Goal: Book appointment/travel/reservation

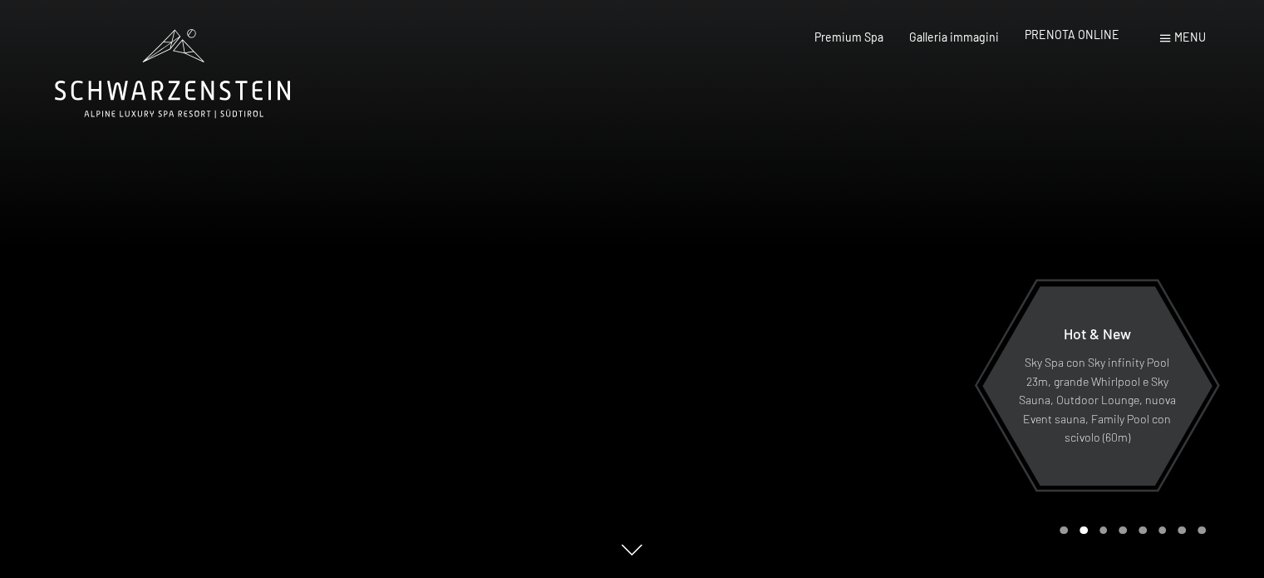
click at [1072, 38] on span "PRENOTA ONLINE" at bounding box center [1072, 34] width 95 height 14
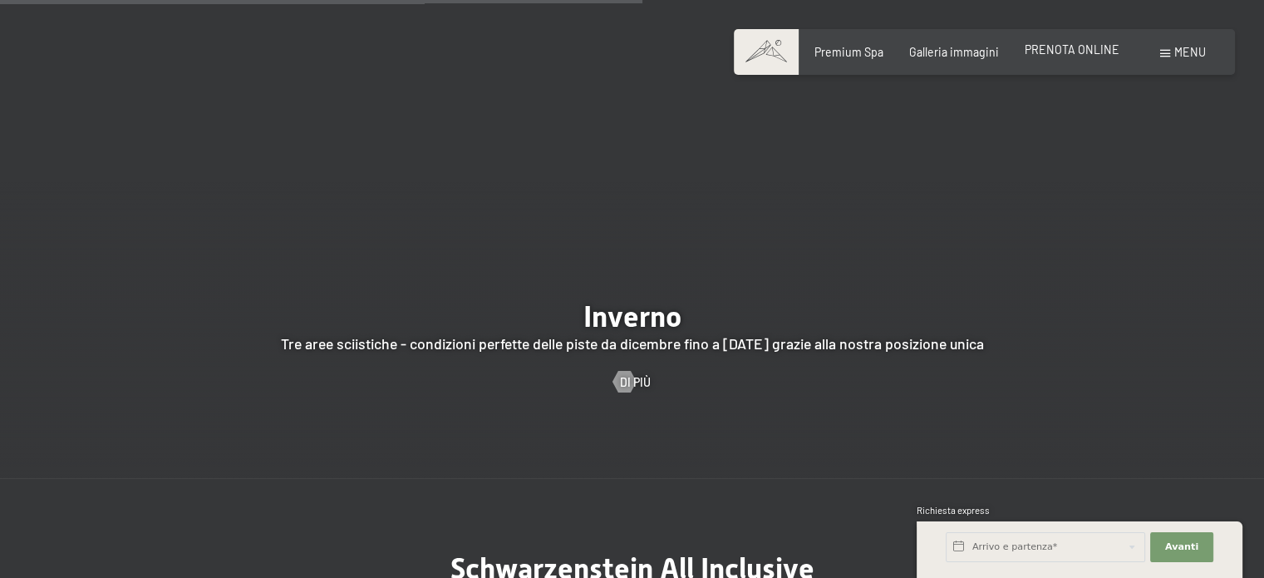
scroll to position [3807, 0]
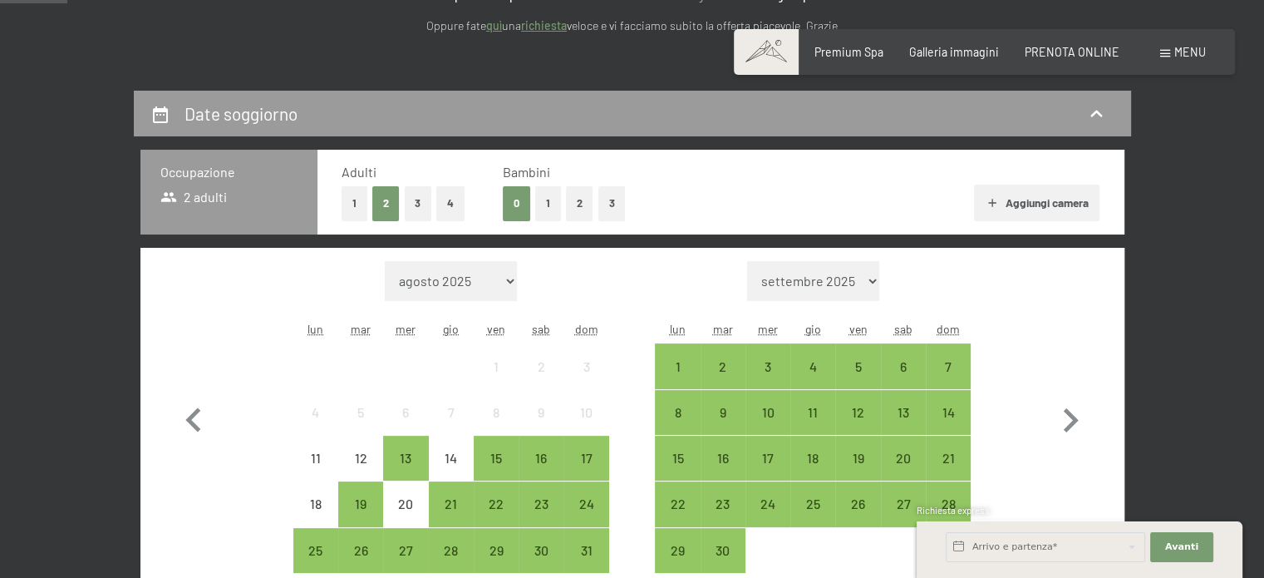
scroll to position [353, 0]
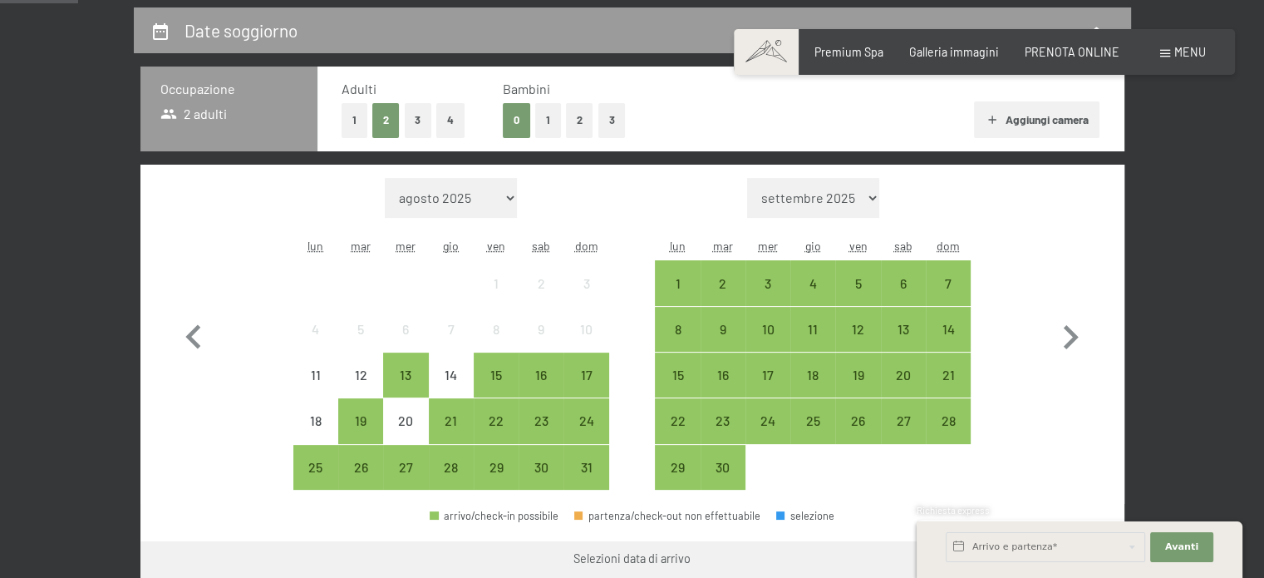
click at [352, 111] on button "1" at bounding box center [355, 120] width 26 height 34
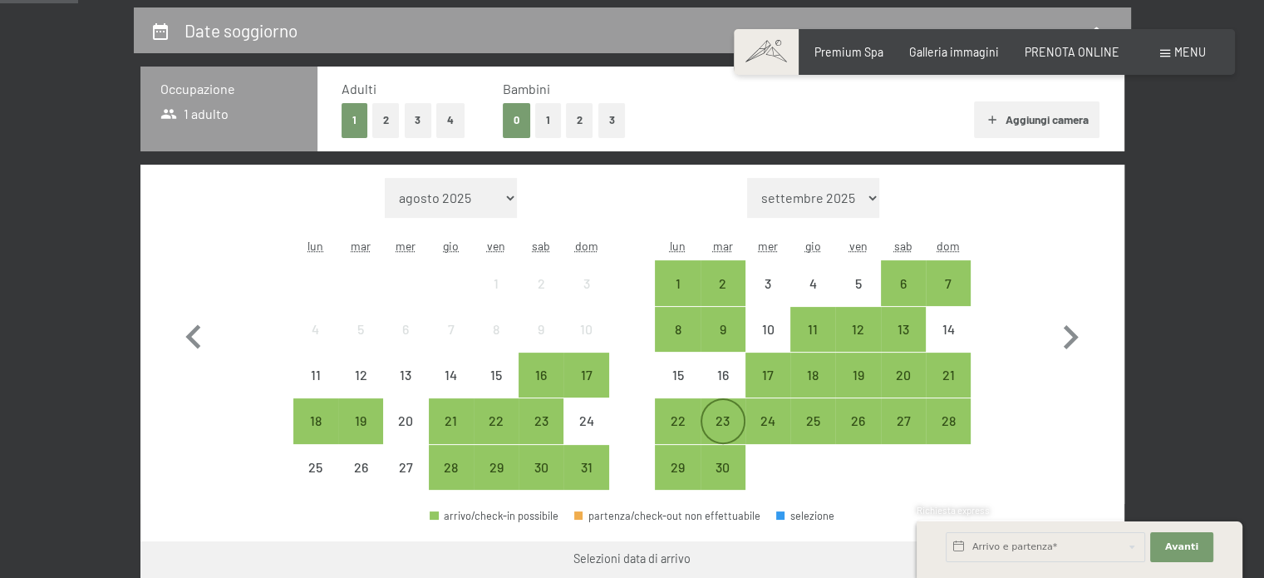
click at [720, 428] on div "23" at bounding box center [723, 435] width 42 height 42
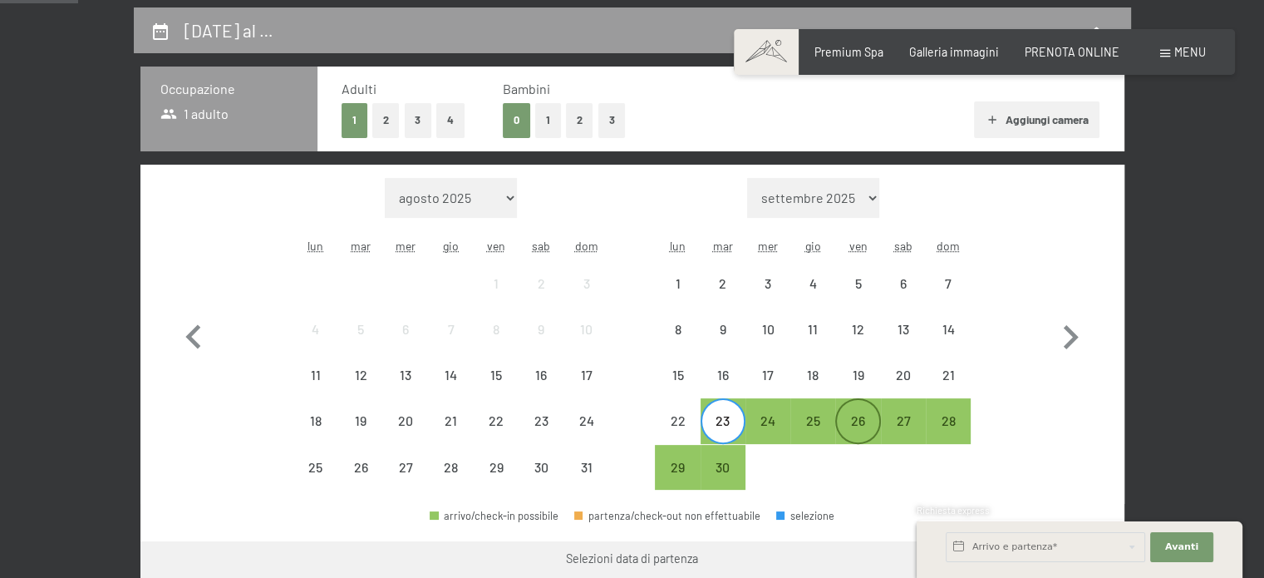
click at [866, 421] on div "26" at bounding box center [858, 435] width 42 height 42
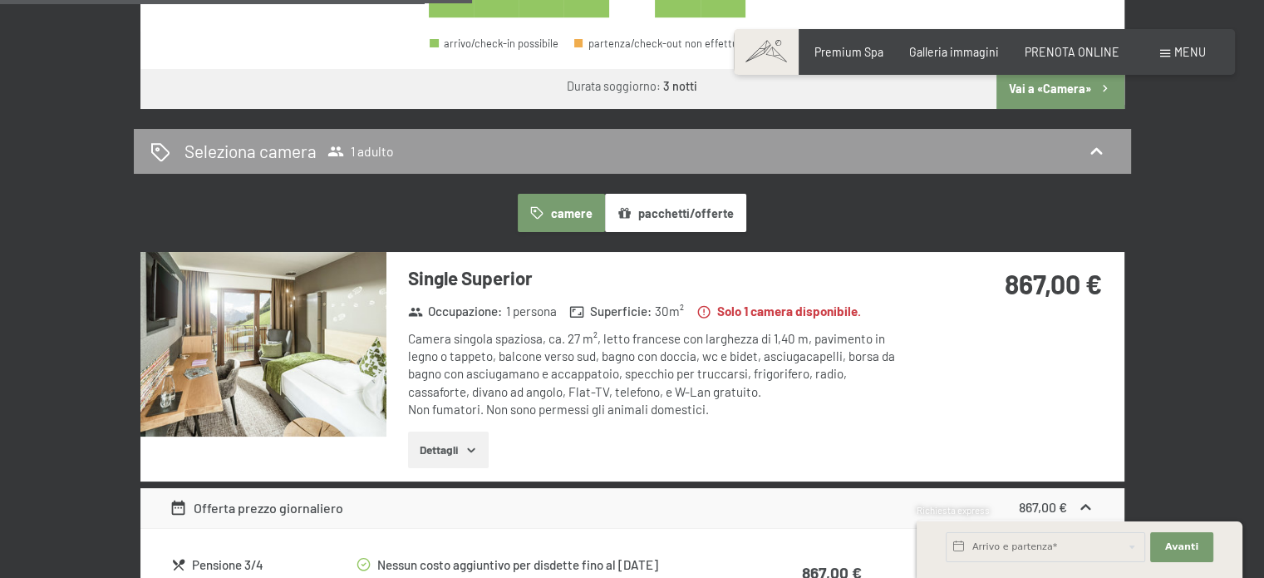
scroll to position [825, 0]
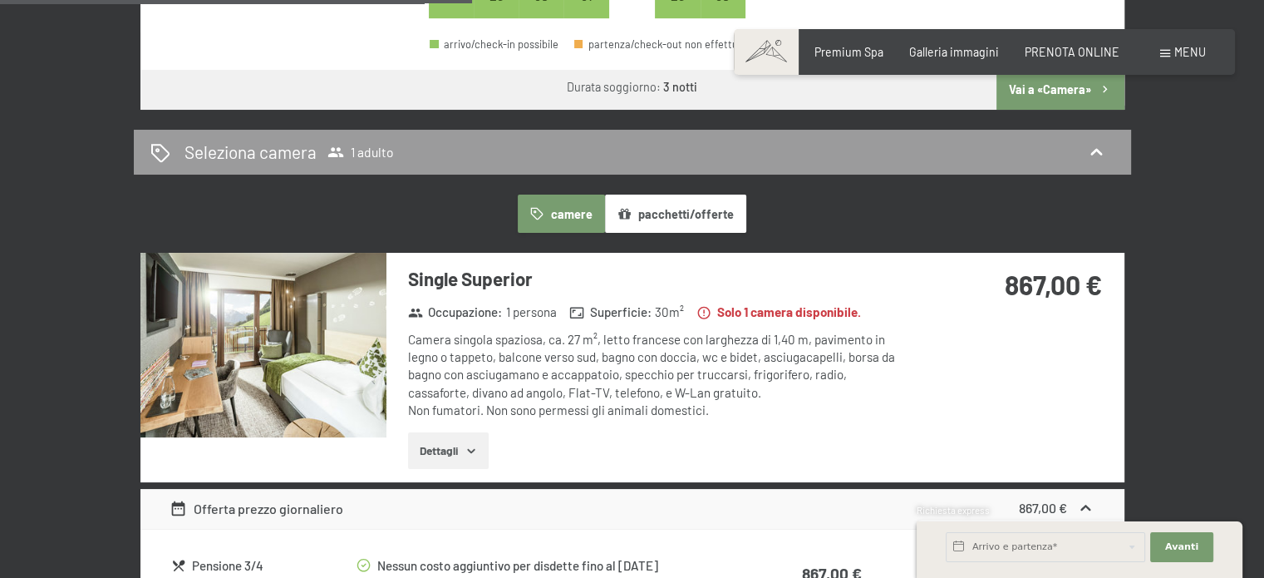
click at [677, 215] on button "pacchetti/offerte" at bounding box center [675, 214] width 141 height 38
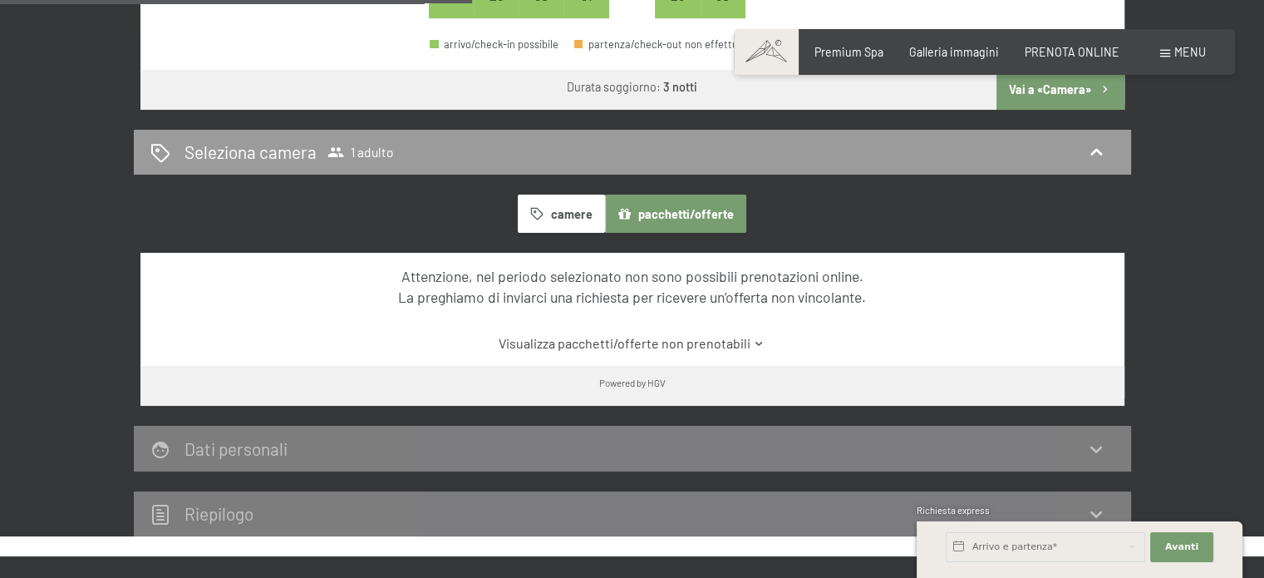
click at [575, 221] on button "camere" at bounding box center [561, 214] width 86 height 38
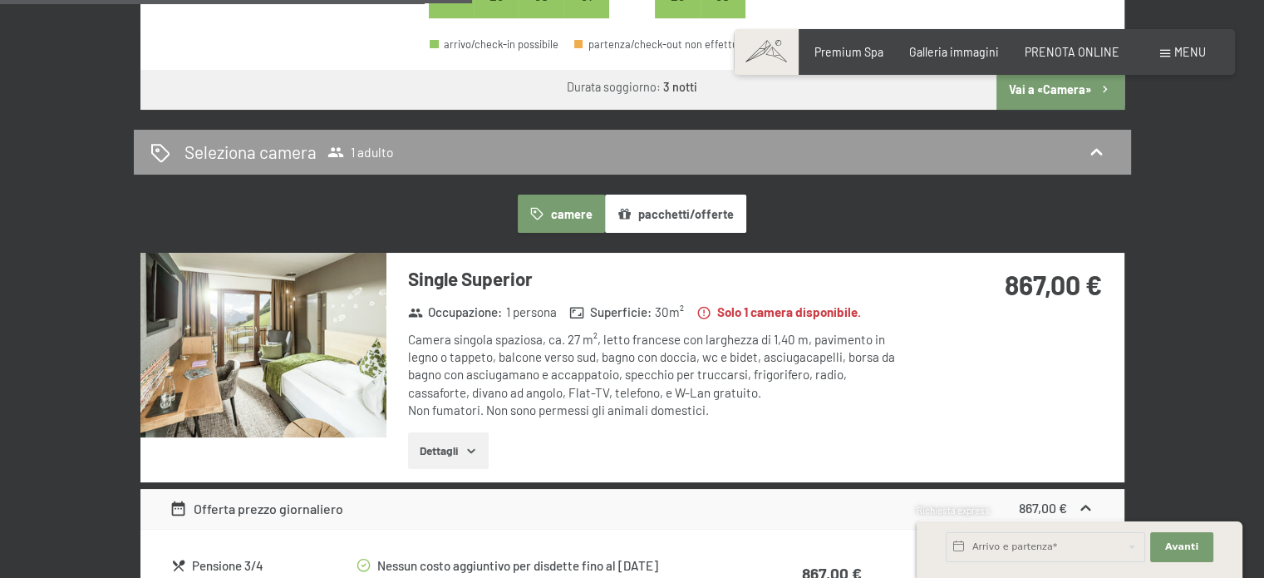
click at [469, 436] on button "Dettagli" at bounding box center [448, 450] width 81 height 37
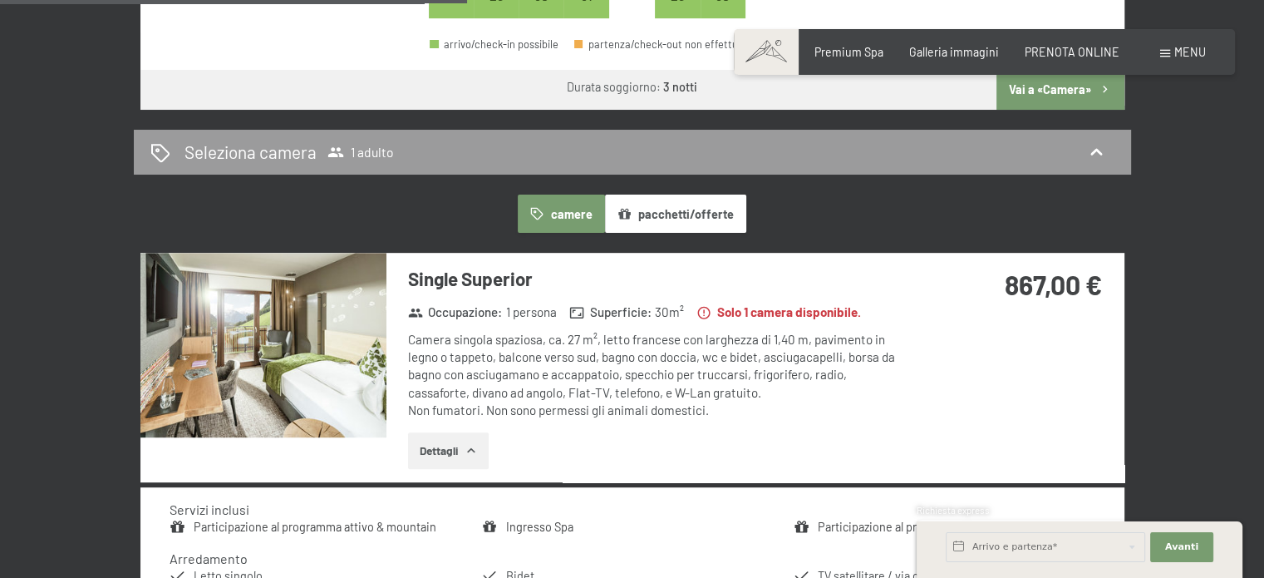
scroll to position [904, 0]
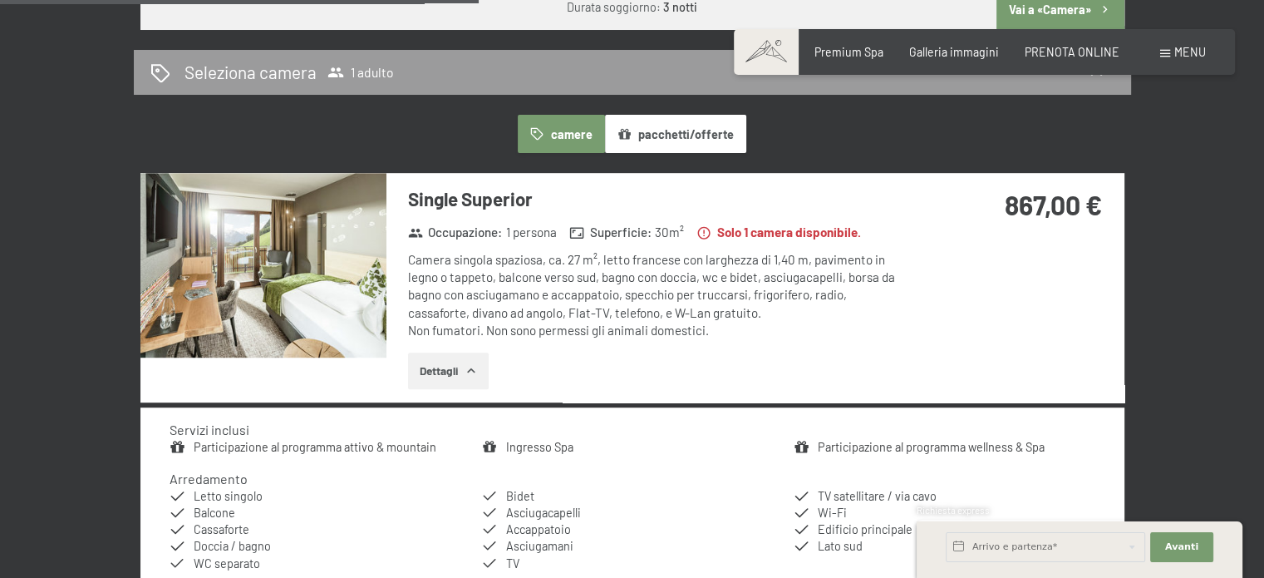
click at [303, 283] on img at bounding box center [263, 265] width 246 height 185
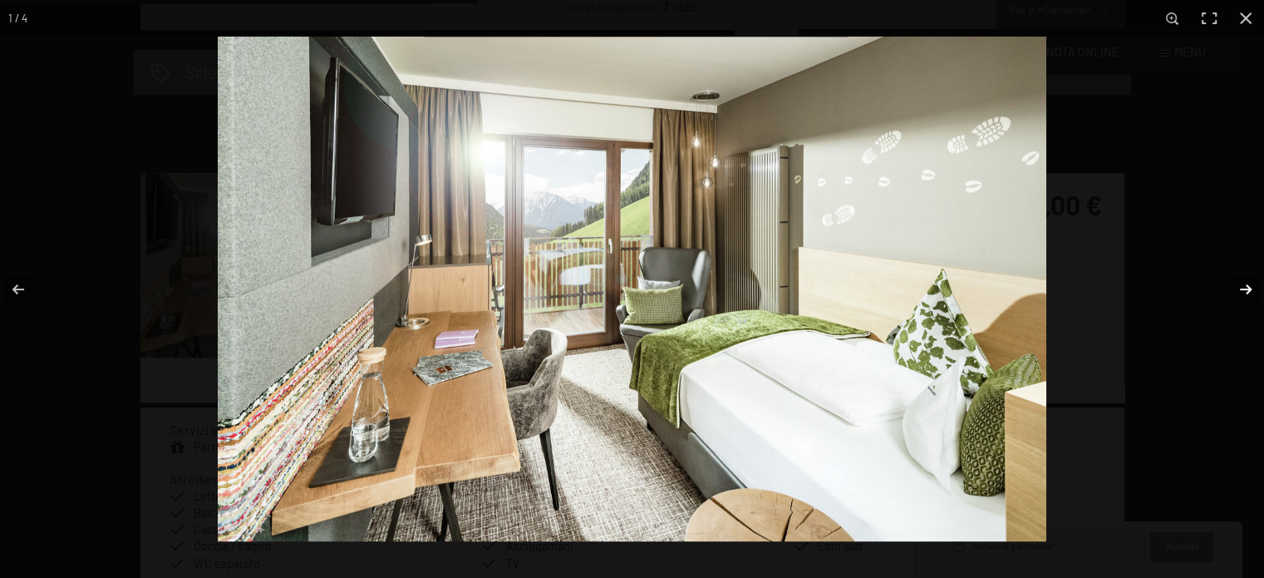
click at [1244, 294] on button "button" at bounding box center [1235, 289] width 58 height 83
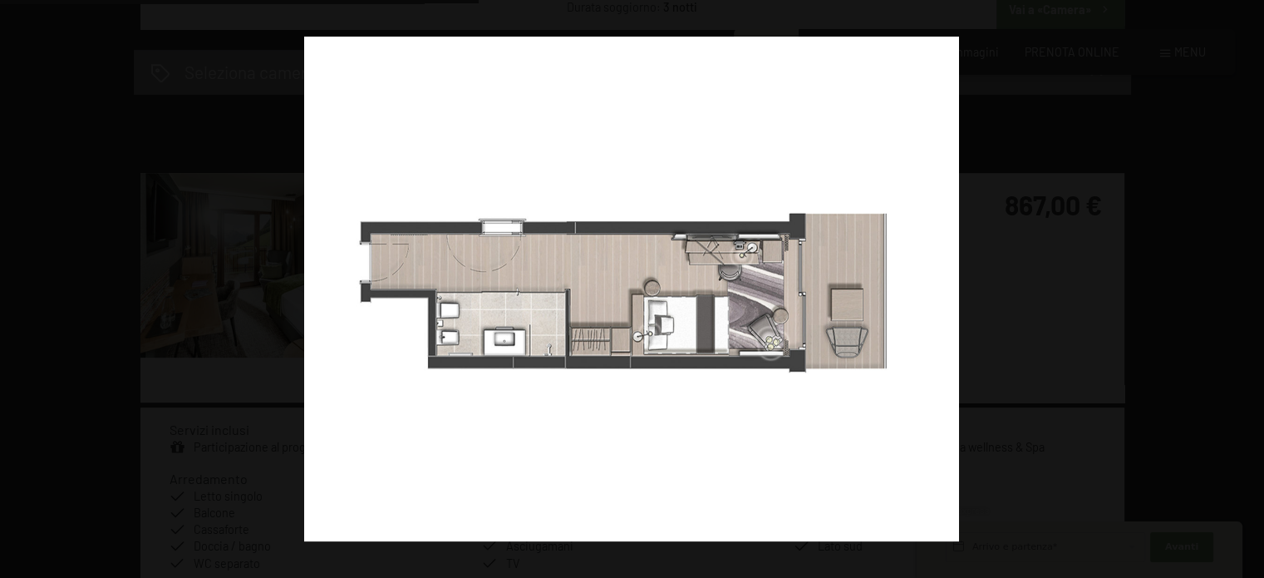
click at [1244, 294] on button "button" at bounding box center [1235, 289] width 58 height 83
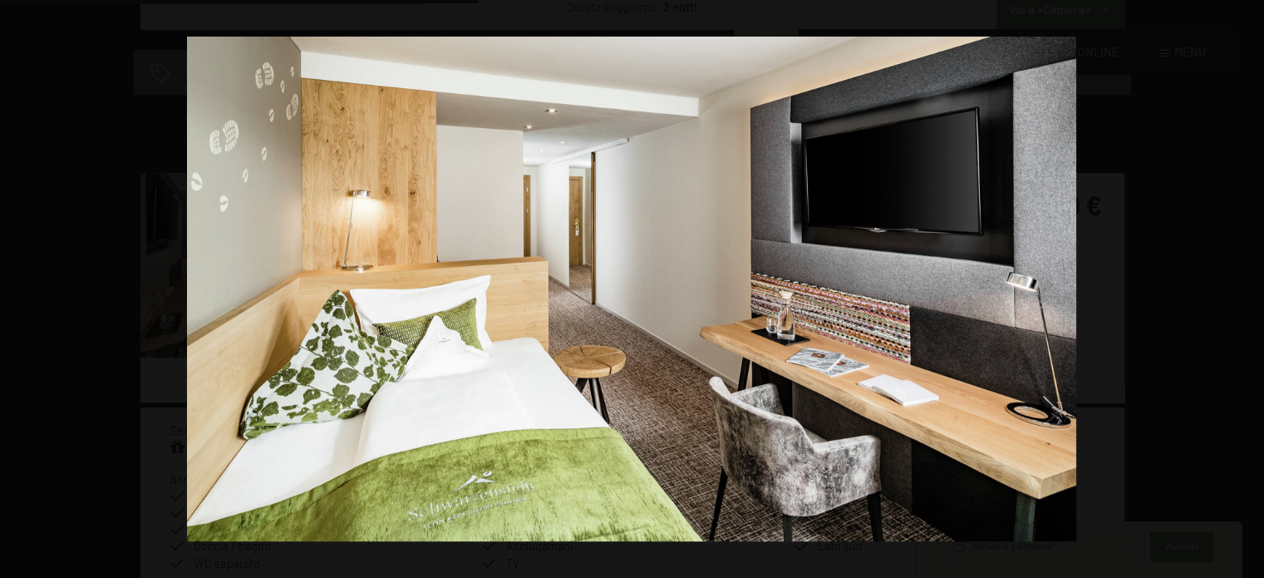
click at [1244, 294] on button "button" at bounding box center [1235, 289] width 58 height 83
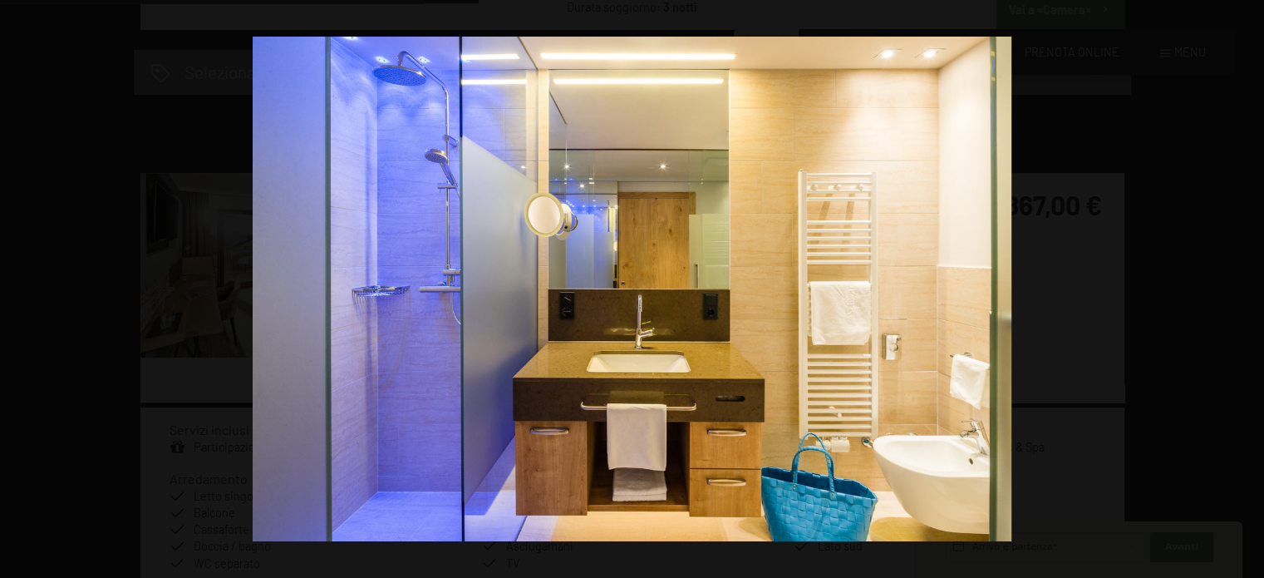
click at [1244, 294] on button "button" at bounding box center [1235, 289] width 58 height 83
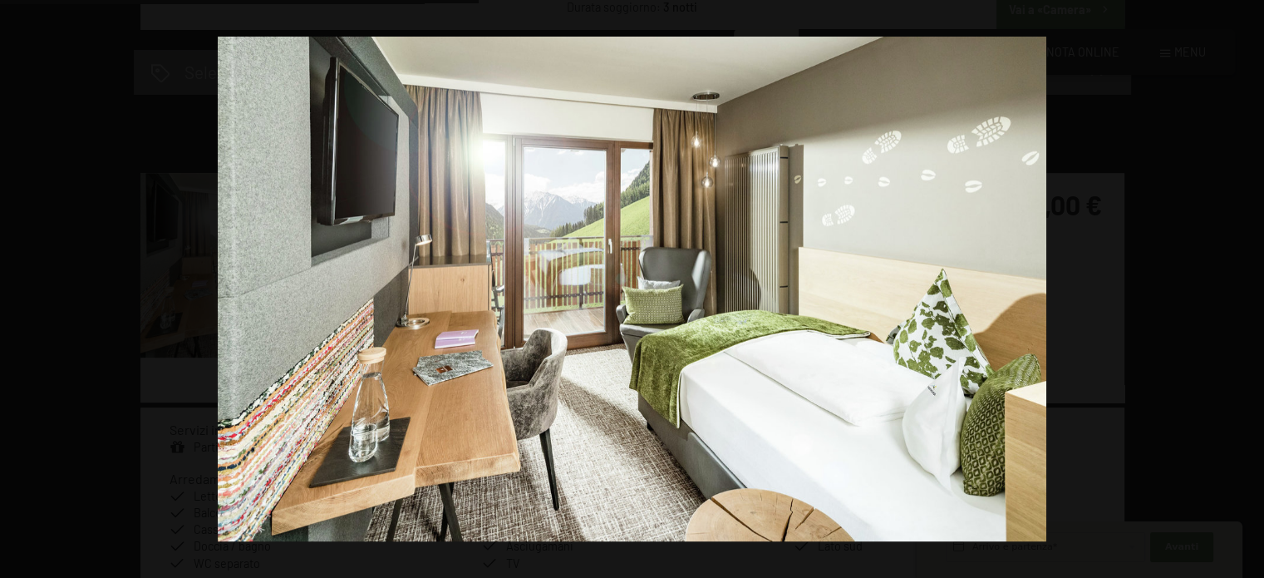
click at [1244, 294] on button "button" at bounding box center [1235, 289] width 58 height 83
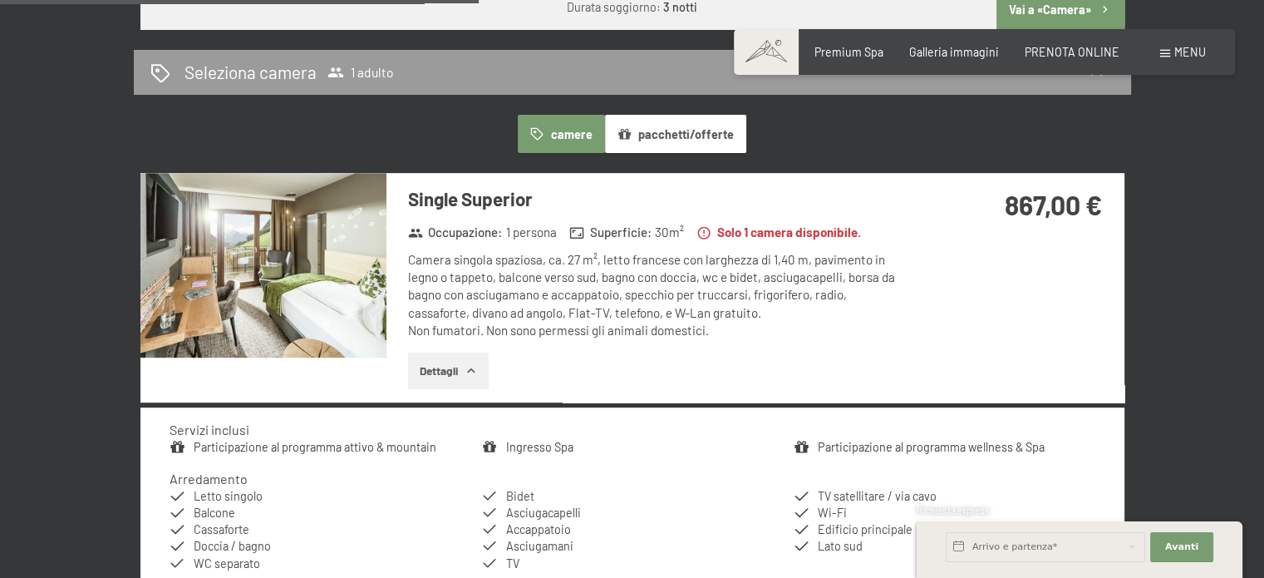
click at [0, 0] on div at bounding box center [0, 0] width 0 height 0
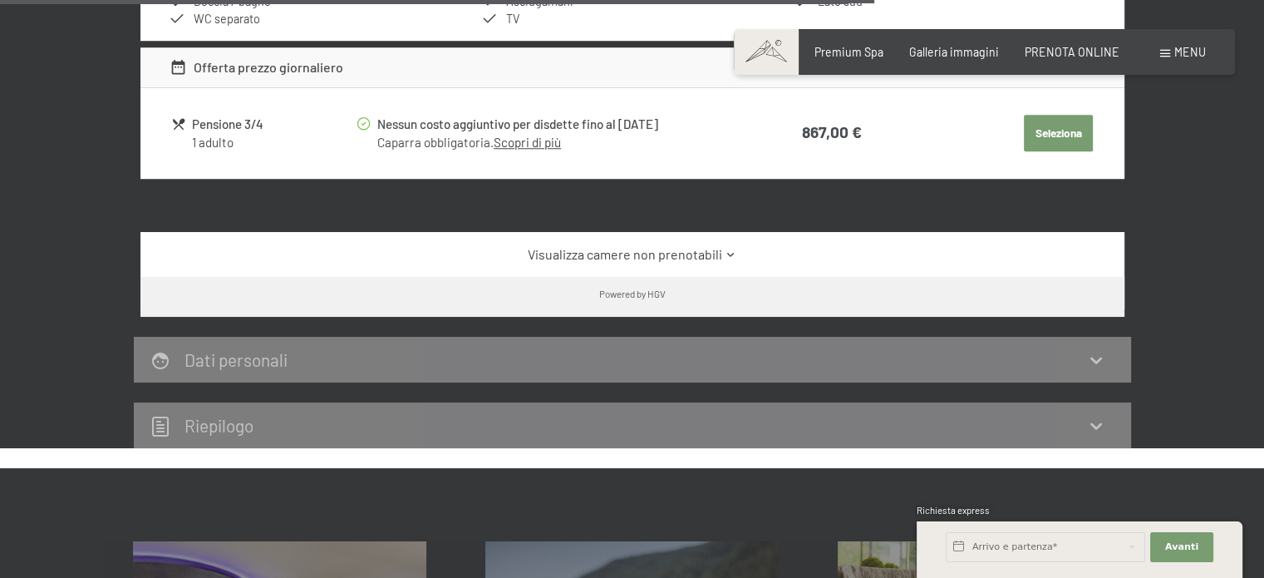
scroll to position [1441, 0]
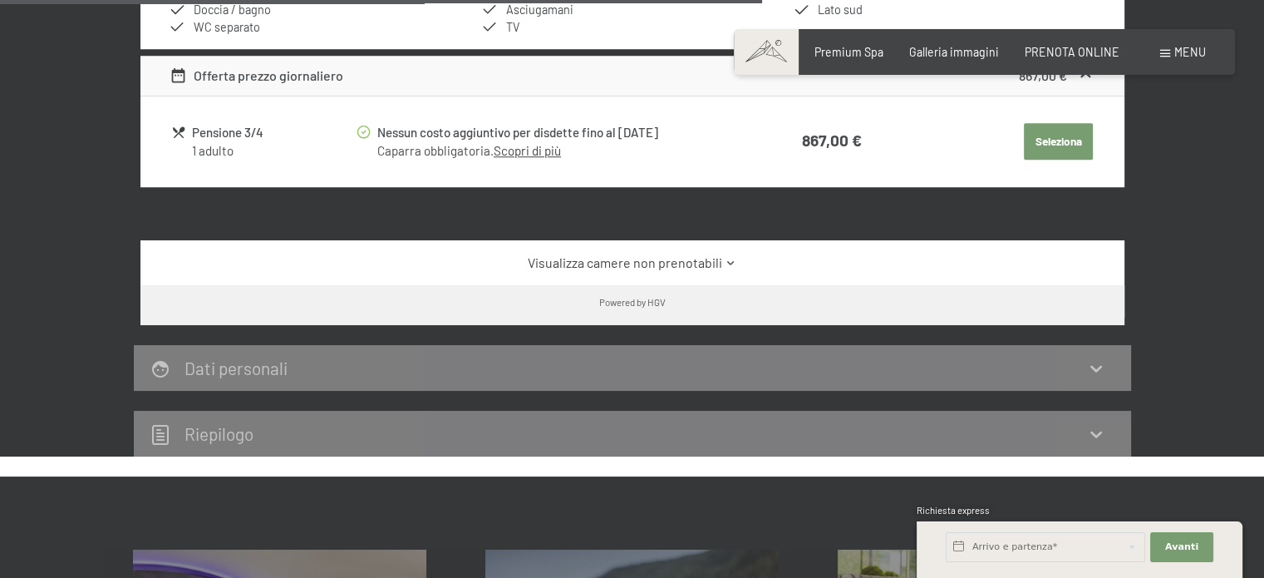
click at [1095, 436] on icon at bounding box center [1097, 434] width 20 height 20
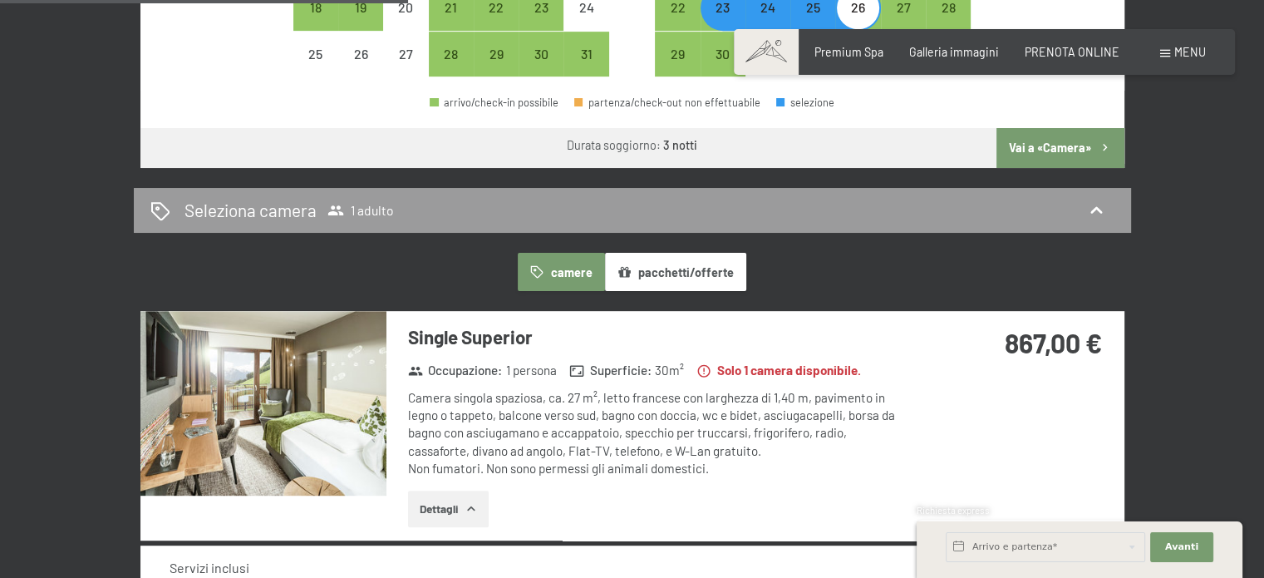
scroll to position [771, 0]
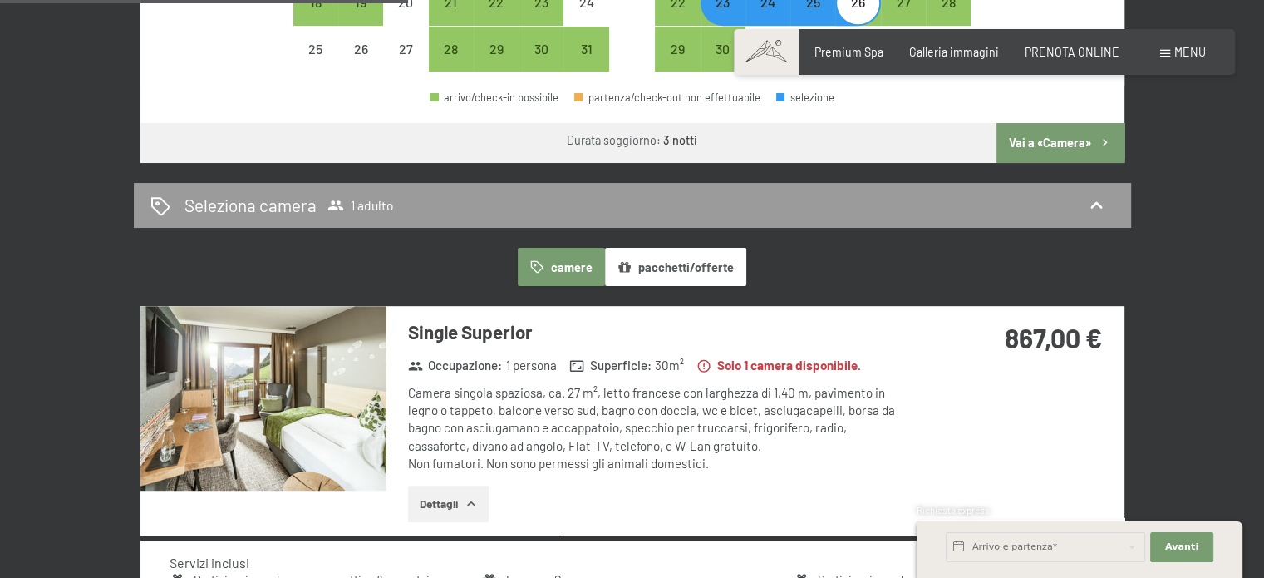
click at [560, 265] on button "camere" at bounding box center [561, 267] width 86 height 38
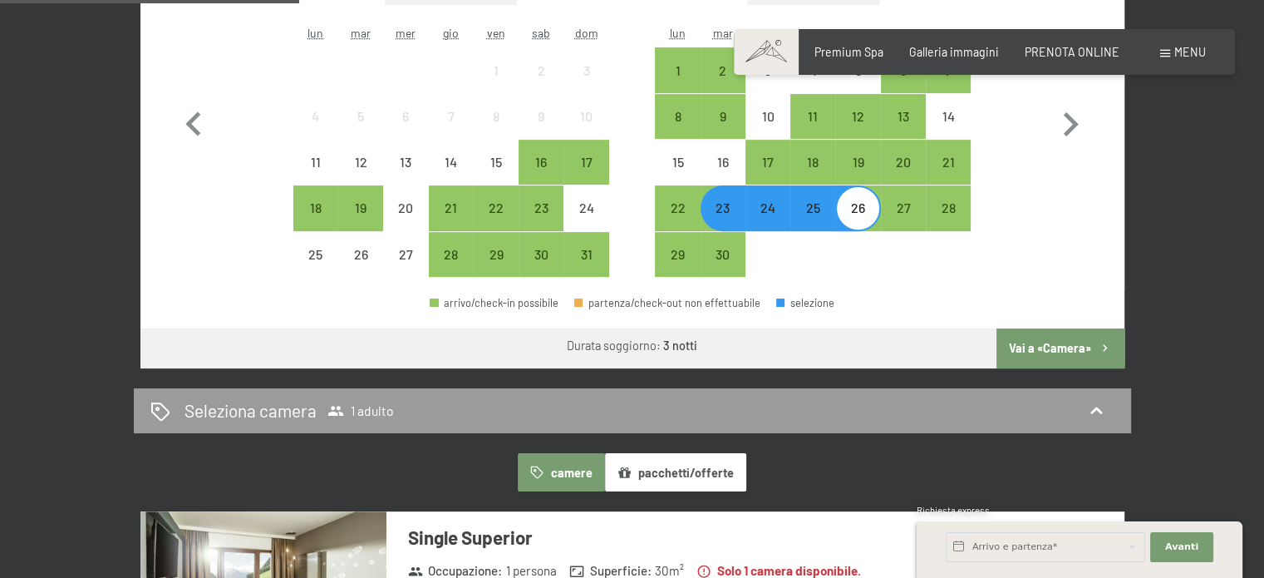
scroll to position [552, 0]
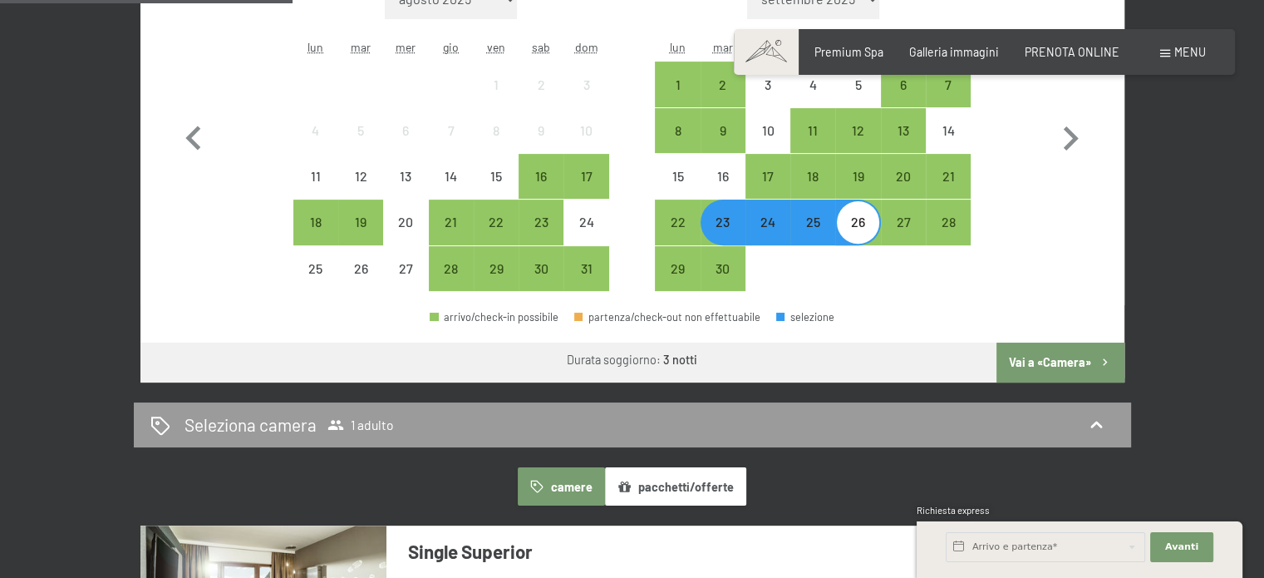
click at [1081, 362] on button "Vai a «Camera»" at bounding box center [1060, 362] width 127 height 40
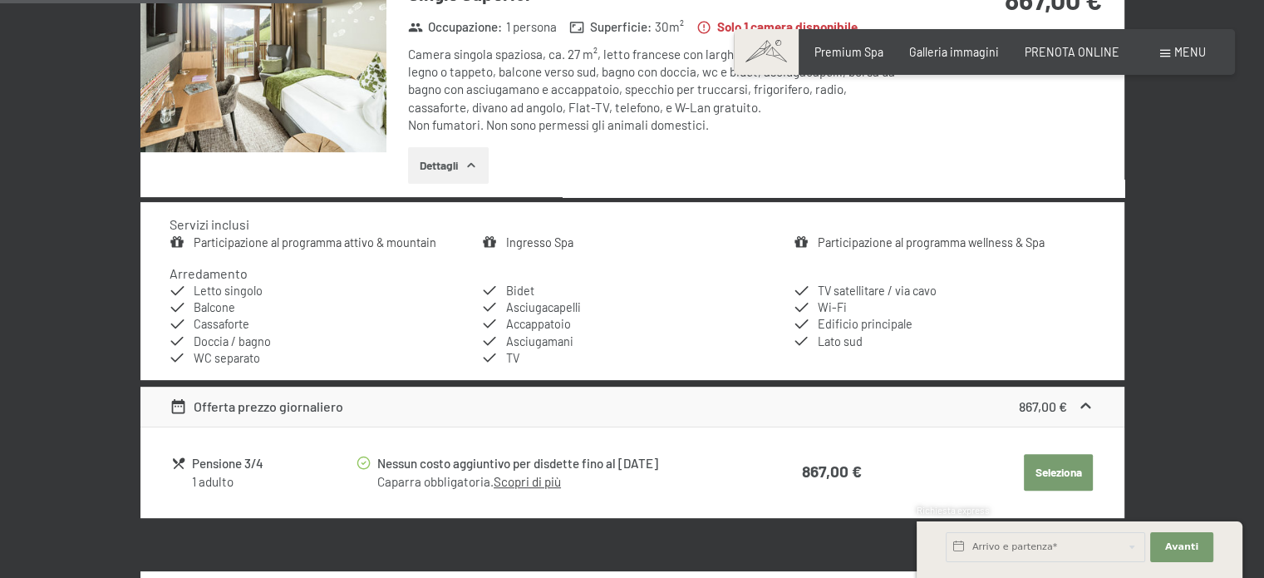
scroll to position [398, 0]
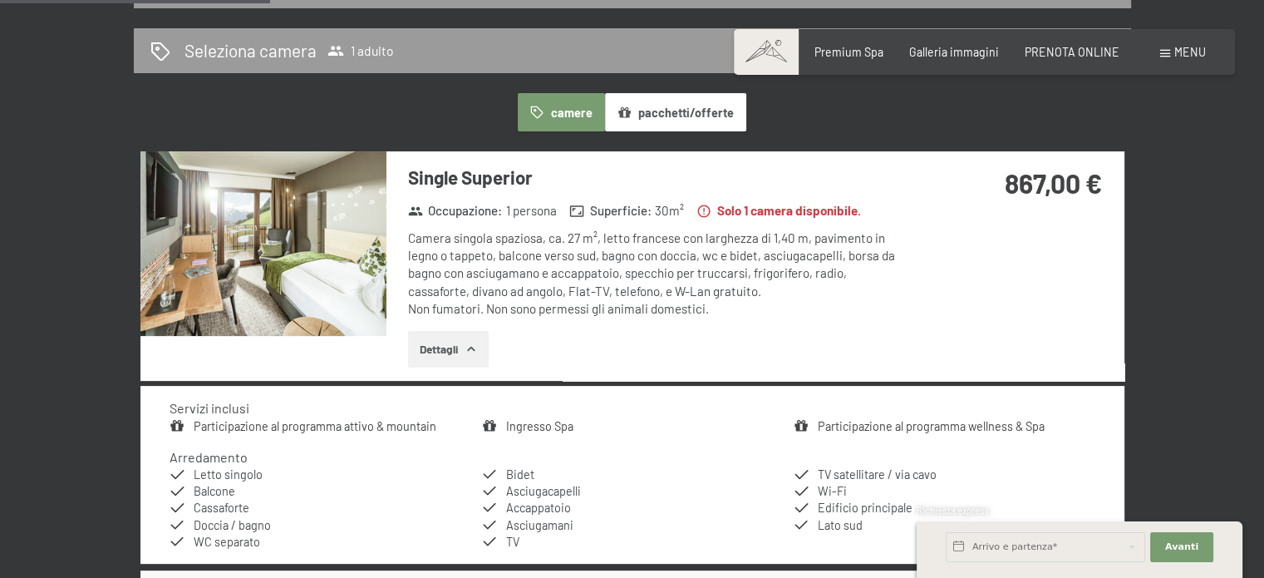
click at [1220, 292] on div "23 settembre al 26 settembre 2025 Seleziona camera 1 adulto camere pacchetti/of…" at bounding box center [632, 467] width 1264 height 1008
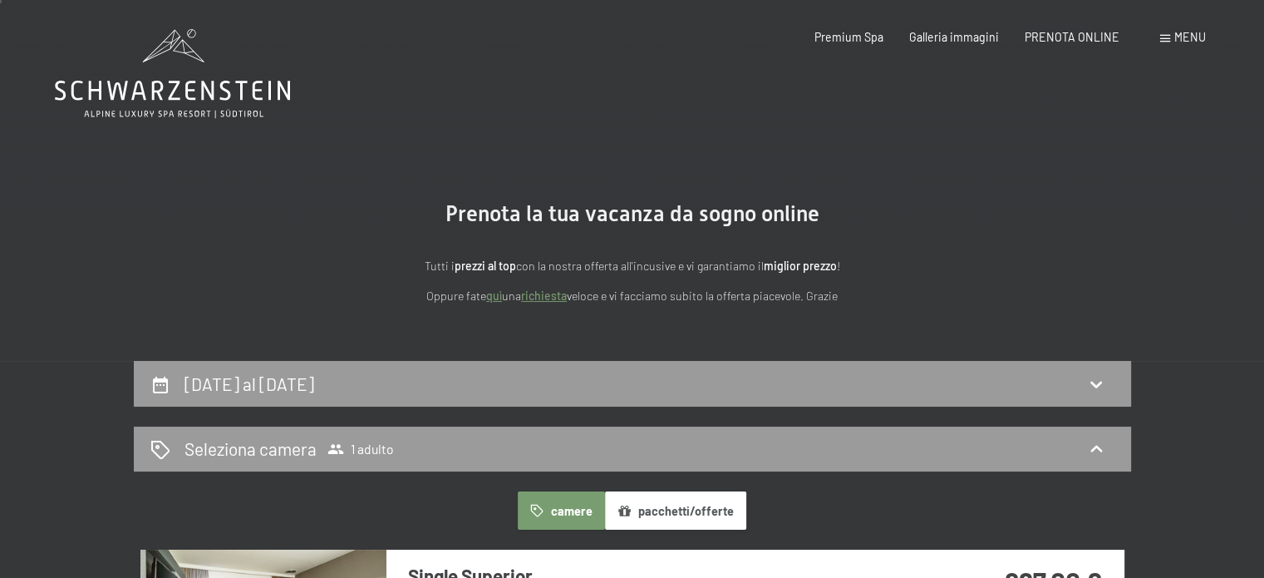
scroll to position [2, 0]
